Goal: Information Seeking & Learning: Find specific fact

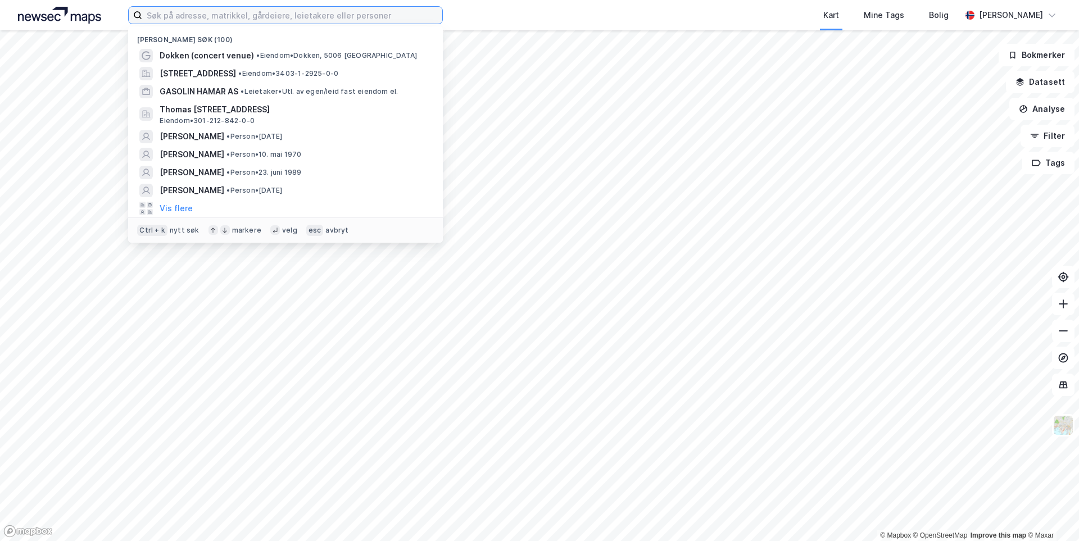
click at [239, 16] on input at bounding box center [292, 15] width 300 height 17
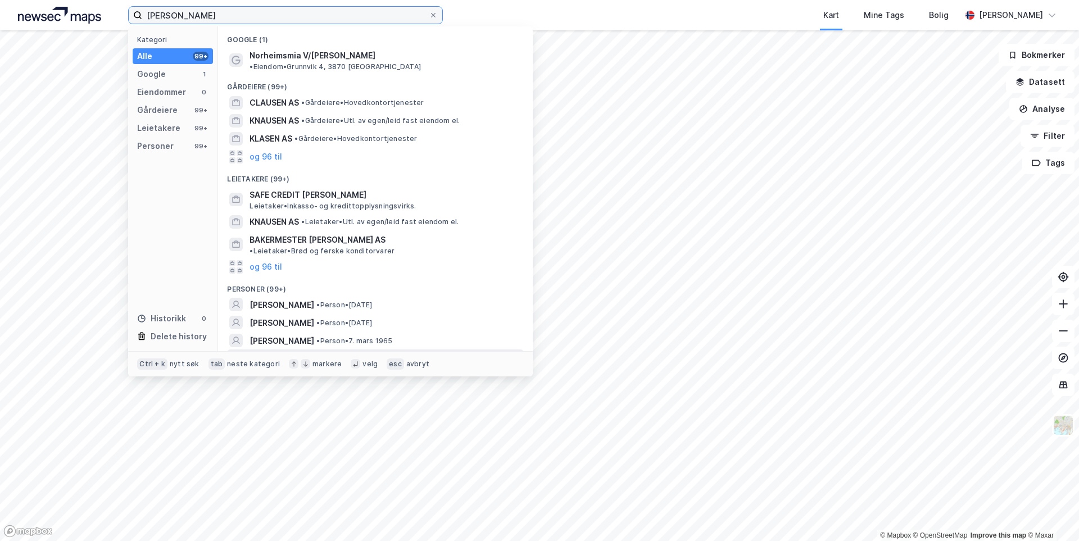
type input "[PERSON_NAME]"
click at [265, 352] on button "og 96 til" at bounding box center [266, 358] width 33 height 13
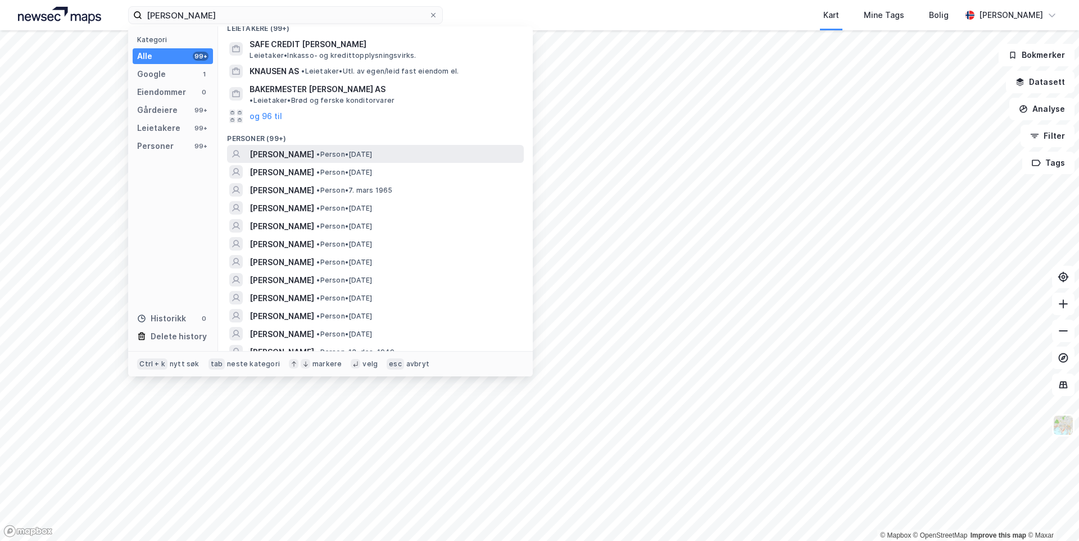
scroll to position [169, 0]
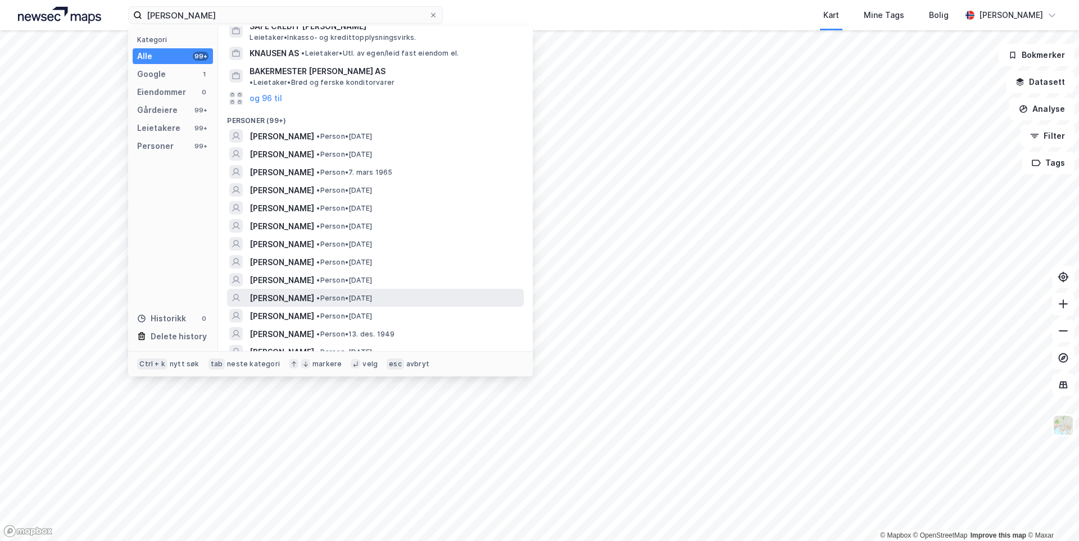
click at [328, 294] on span "• Person • [DATE]" at bounding box center [344, 298] width 56 height 9
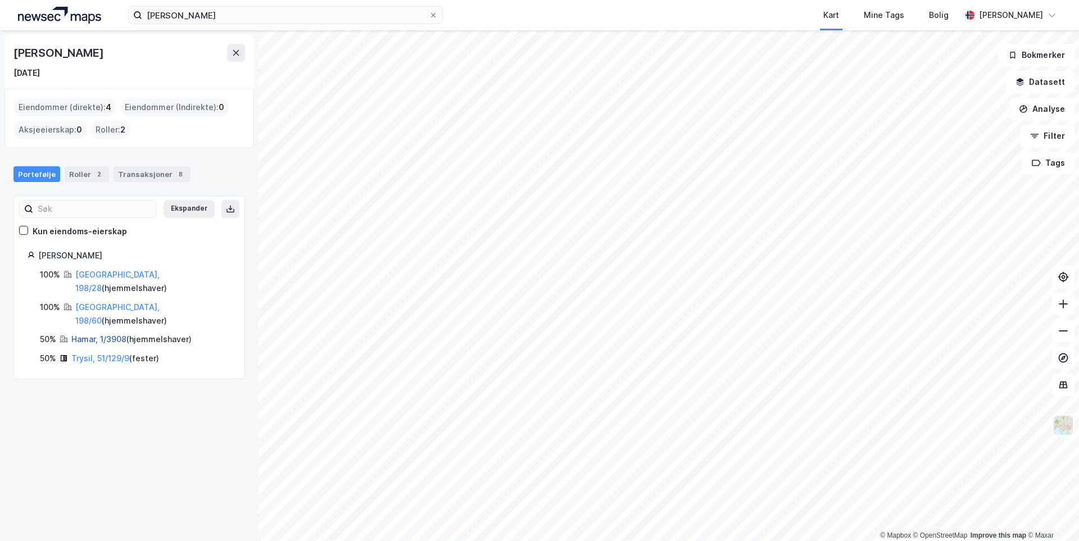
click at [99, 334] on link "Hamar, 1/3908" at bounding box center [98, 339] width 55 height 10
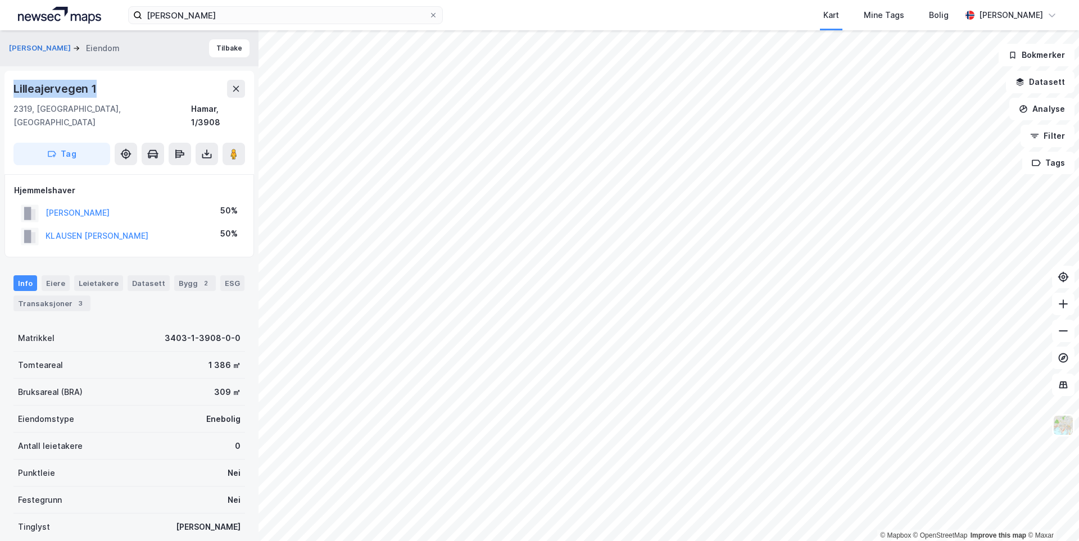
drag, startPoint x: 103, startPoint y: 90, endPoint x: 2, endPoint y: 93, distance: 101.2
click at [2, 93] on div "[PERSON_NAME] Eiendom Tilbake Lilleajervegen 1 2319, [GEOGRAPHIC_DATA], Innland…" at bounding box center [129, 285] width 259 height 511
copy div "Lilleajervegen 1"
